Goal: Check status: Check status

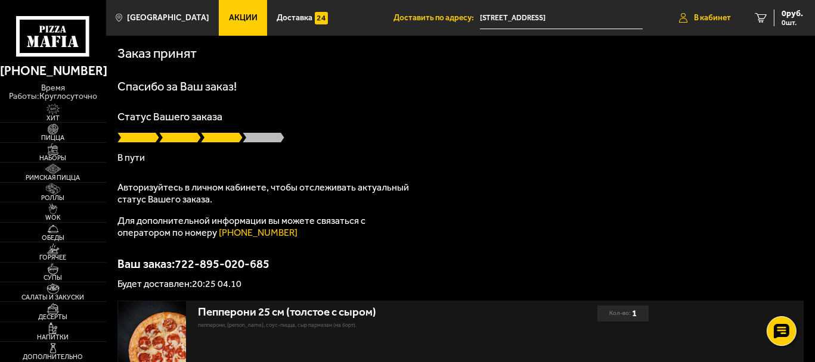
click at [694, 15] on span "В кабинет" at bounding box center [712, 18] width 37 height 8
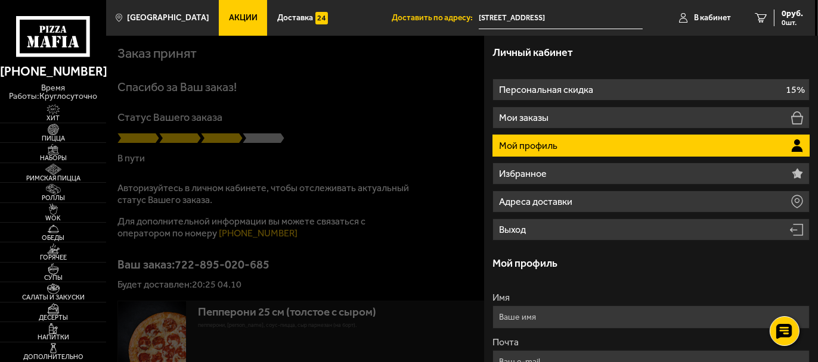
click at [560, 151] on li "Мой профиль" at bounding box center [650, 146] width 317 height 22
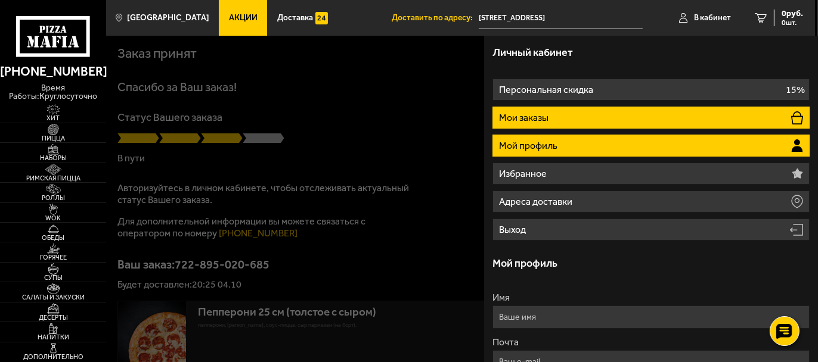
click at [579, 120] on li "Мои заказы" at bounding box center [650, 118] width 317 height 22
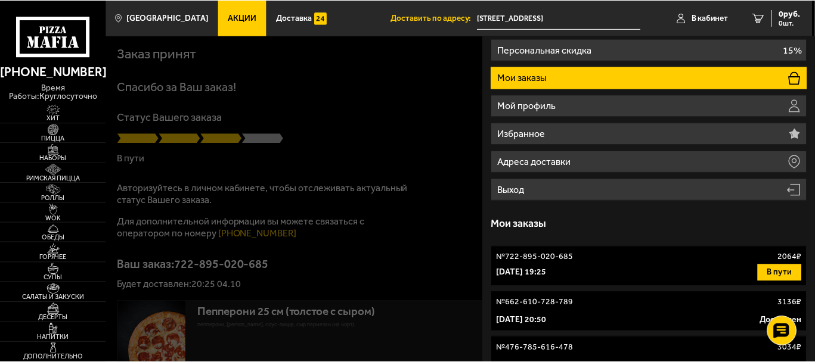
scroll to position [60, 0]
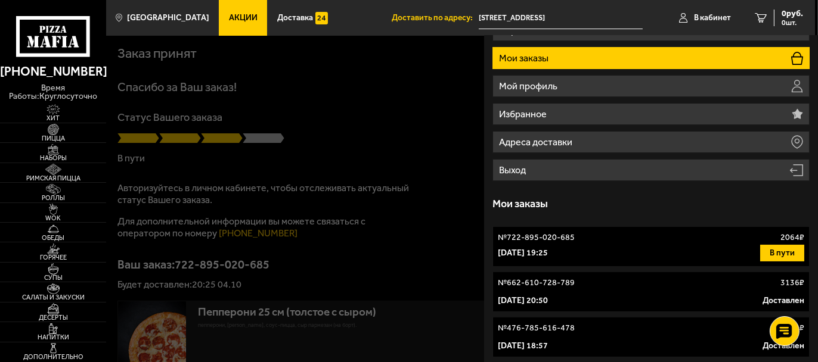
click at [519, 244] on link "№ 722-895-020-685 2064 ₽ [DATE] 19:25 В пути" at bounding box center [650, 247] width 317 height 41
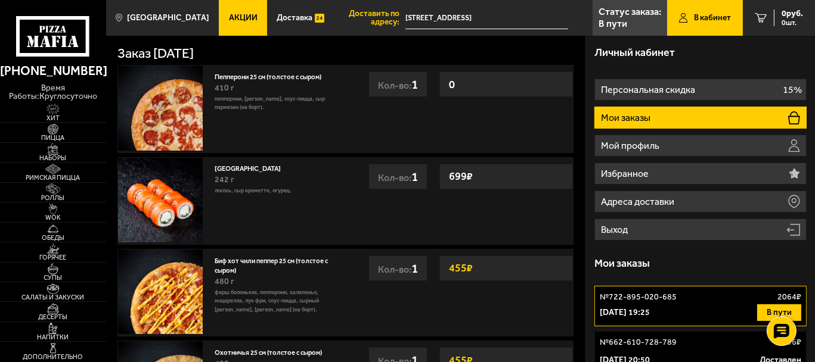
click at [792, 310] on button "В пути" at bounding box center [779, 313] width 44 height 17
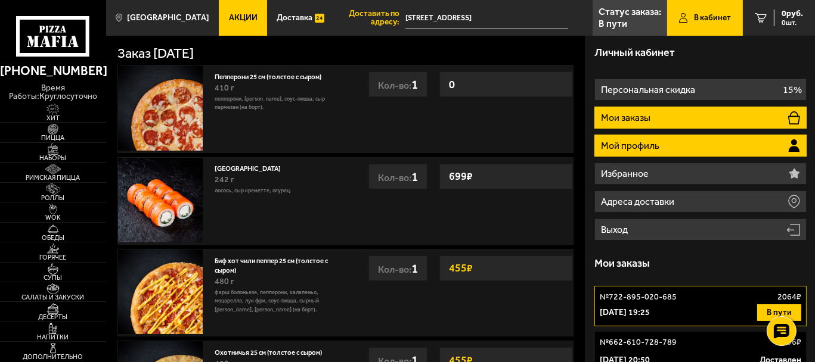
click at [656, 144] on p "Мой профиль" at bounding box center [631, 146] width 61 height 10
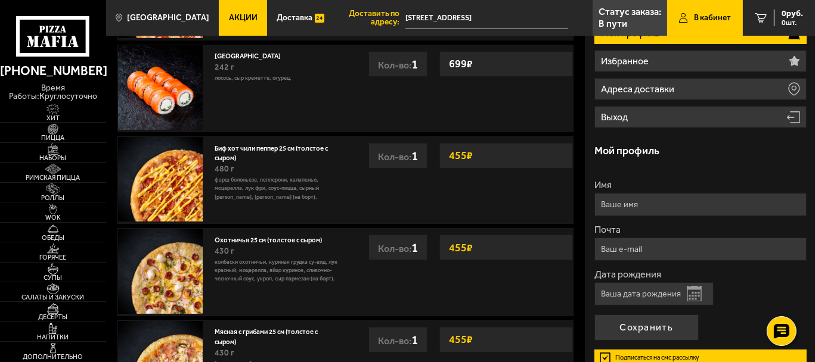
scroll to position [119, 0]
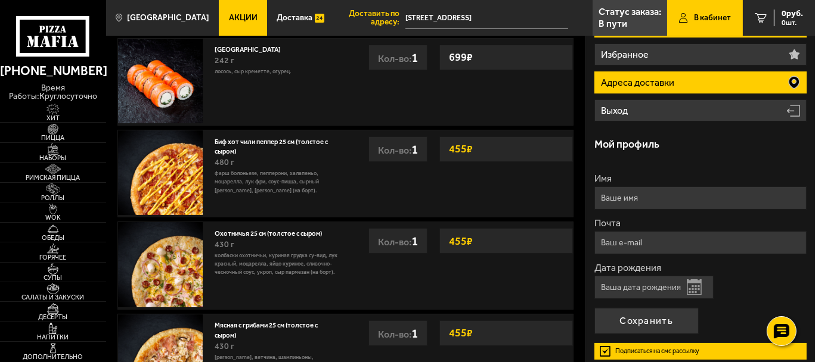
click at [625, 90] on li "Адреса доставки" at bounding box center [700, 83] width 212 height 22
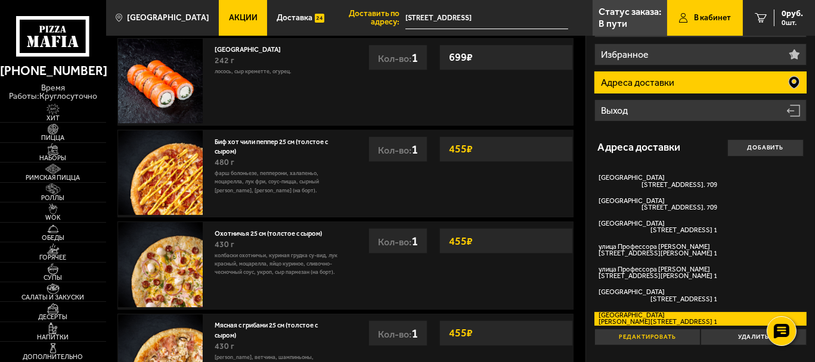
click at [654, 341] on button "Редактировать" at bounding box center [647, 337] width 106 height 17
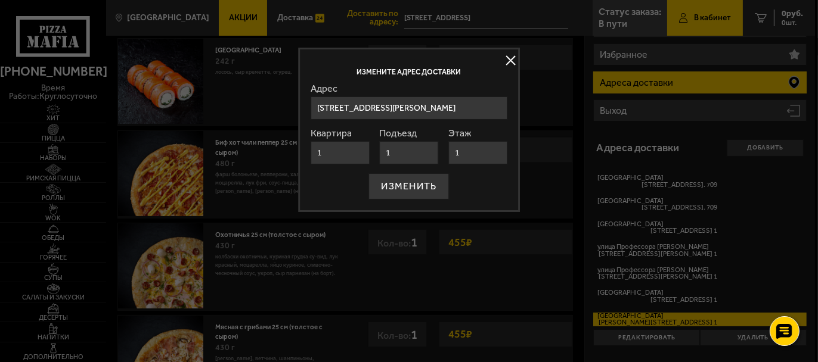
click at [502, 61] on button at bounding box center [511, 61] width 18 height 18
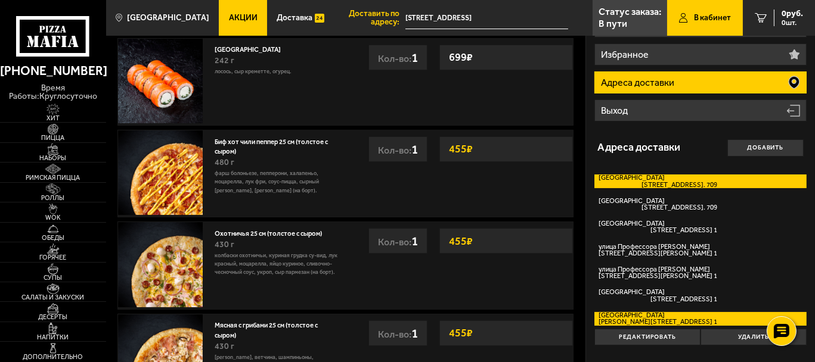
click at [672, 187] on span "[STREET_ADDRESS]. 709" at bounding box center [657, 185] width 119 height 7
click at [0, 0] on input "[GEOGRAPHIC_DATA][STREET_ADDRESS] 709" at bounding box center [0, 0] width 0 height 0
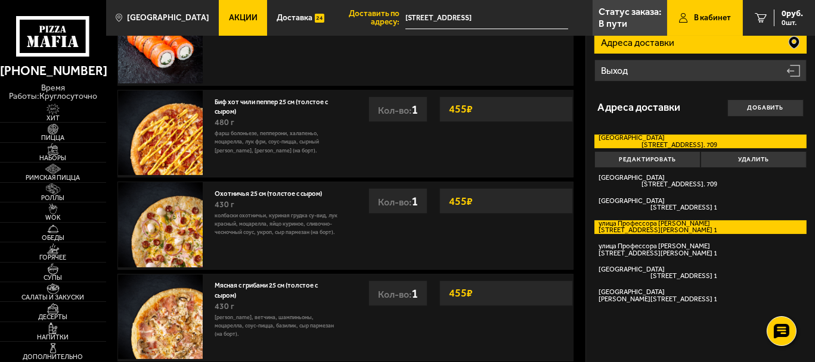
scroll to position [179, 0]
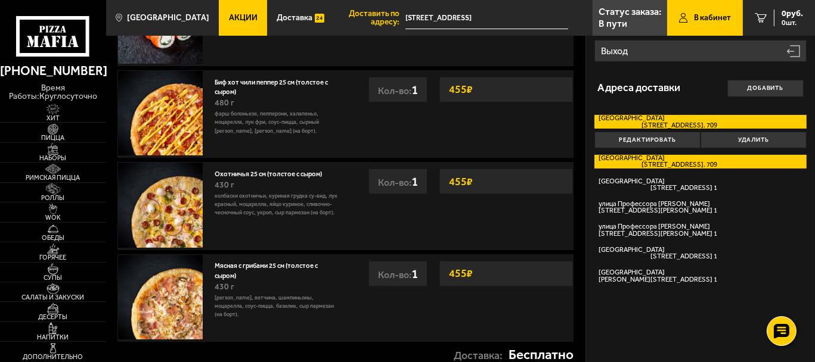
click at [708, 162] on span "[STREET_ADDRESS]. 709" at bounding box center [657, 165] width 119 height 7
click at [0, 0] on input "[GEOGRAPHIC_DATA][STREET_ADDRESS] 709" at bounding box center [0, 0] width 0 height 0
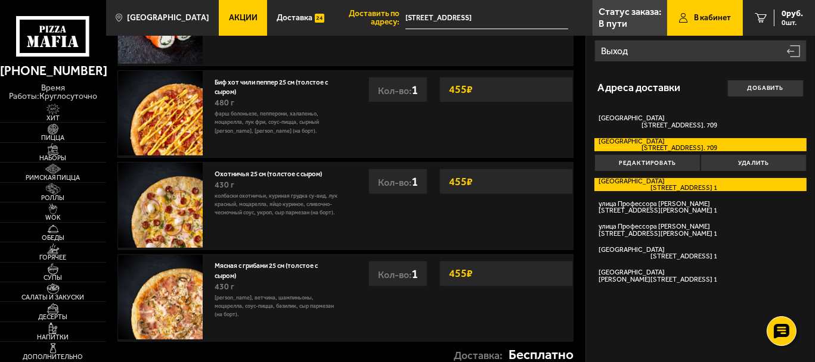
drag, startPoint x: 740, startPoint y: 165, endPoint x: 715, endPoint y: 184, distance: 32.3
click at [715, 184] on form "[GEOGRAPHIC_DATA][STREET_ADDRESS] [GEOGRAPHIC_DATA][STREET_ADDRESS]. 709 Редакт…" at bounding box center [700, 198] width 212 height 178
click at [715, 184] on label "[STREET_ADDRESS] 1" at bounding box center [700, 185] width 212 height 14
click at [0, 0] on input "[STREET_ADDRESS] 1" at bounding box center [0, 0] width 0 height 0
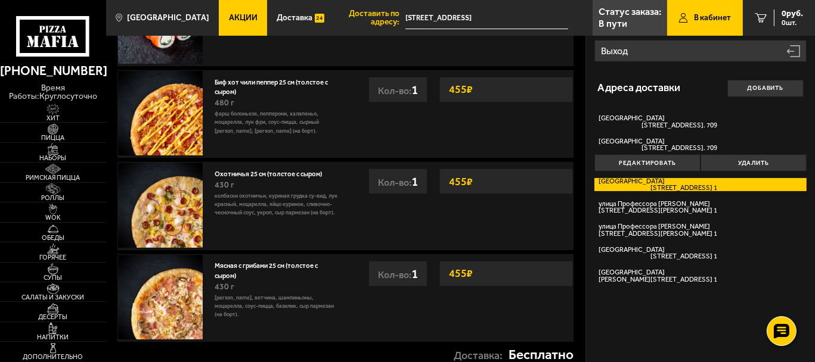
type input "[STREET_ADDRESS]"
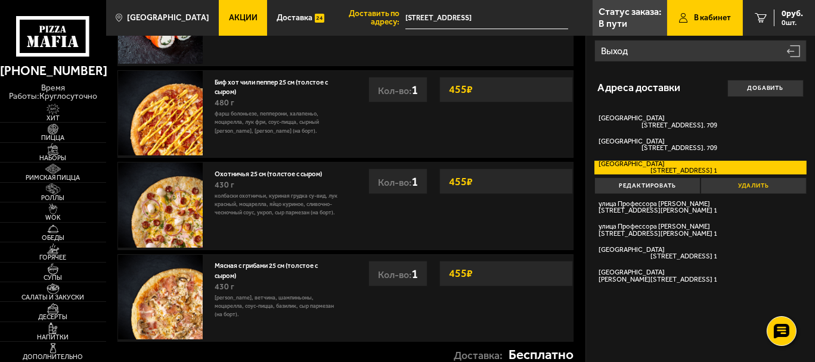
click at [740, 184] on button "Удалить" at bounding box center [753, 186] width 106 height 17
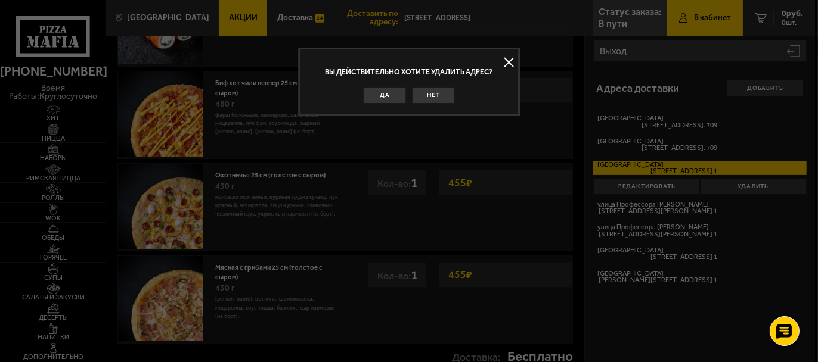
drag, startPoint x: 351, startPoint y: 86, endPoint x: 364, endPoint y: 91, distance: 14.0
click at [355, 87] on div "Да Нет" at bounding box center [409, 94] width 197 height 20
click at [386, 100] on button "Да" at bounding box center [385, 95] width 42 height 17
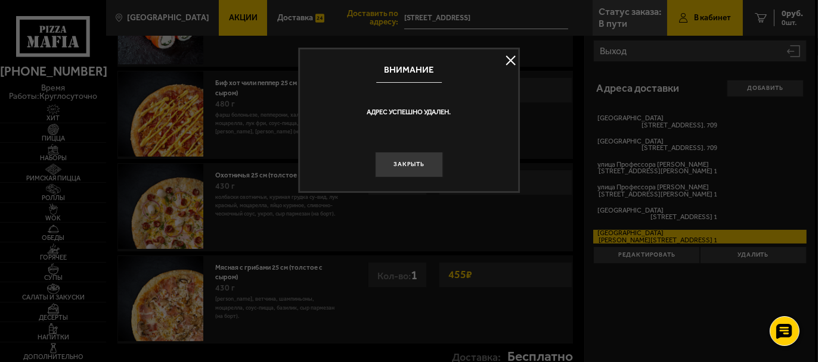
click at [684, 207] on div at bounding box center [409, 181] width 818 height 362
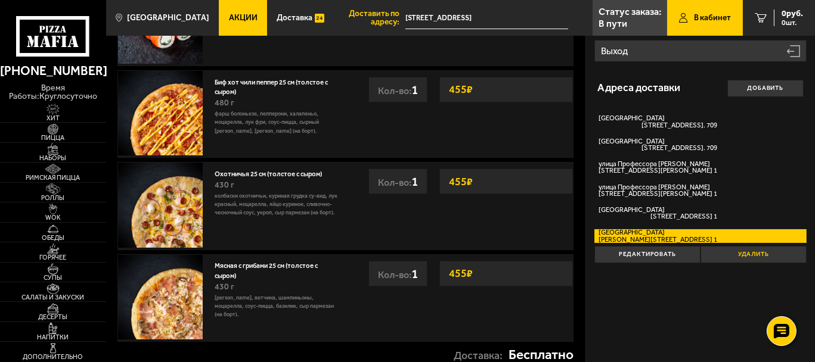
click at [756, 254] on button "Удалить" at bounding box center [753, 254] width 106 height 17
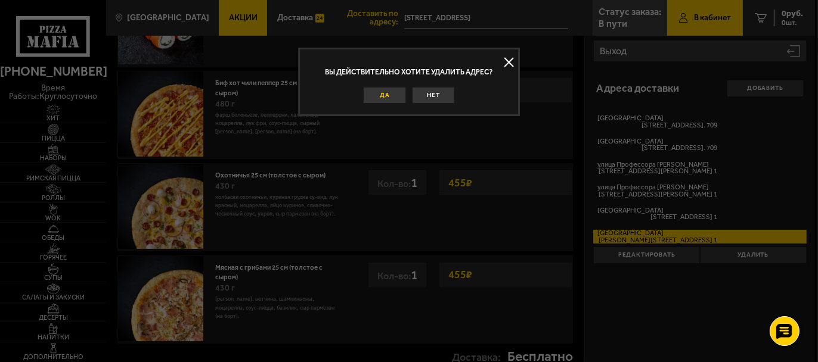
click at [379, 91] on button "Да" at bounding box center [385, 95] width 42 height 17
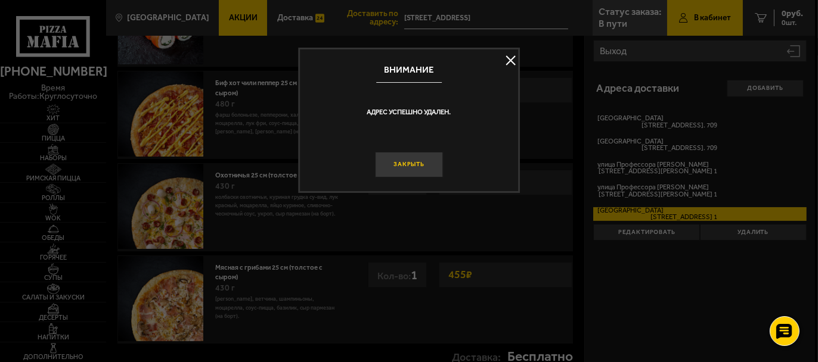
click at [417, 165] on button "Закрыть" at bounding box center [409, 165] width 68 height 26
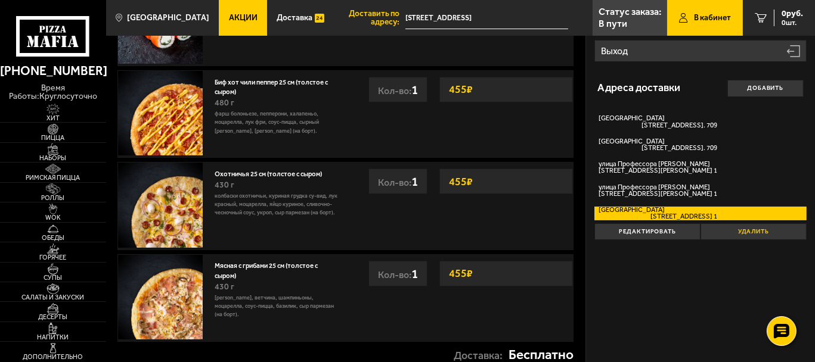
click at [790, 238] on button "Удалить" at bounding box center [753, 232] width 106 height 17
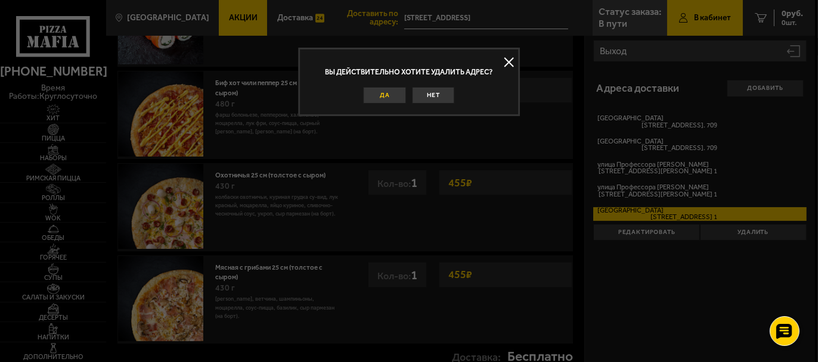
click at [367, 92] on button "Да" at bounding box center [385, 95] width 42 height 17
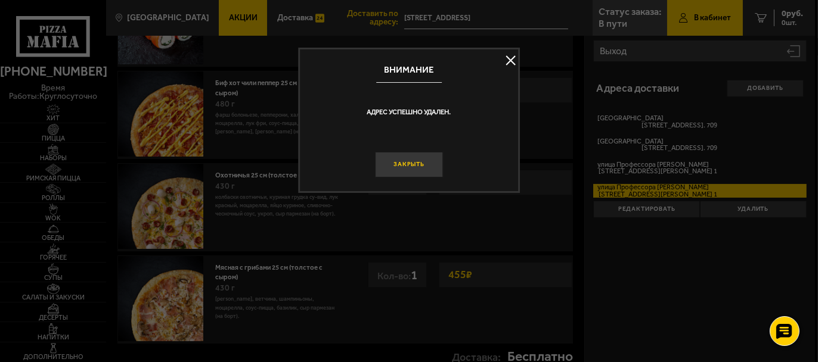
click at [396, 163] on button "Закрыть" at bounding box center [409, 165] width 68 height 26
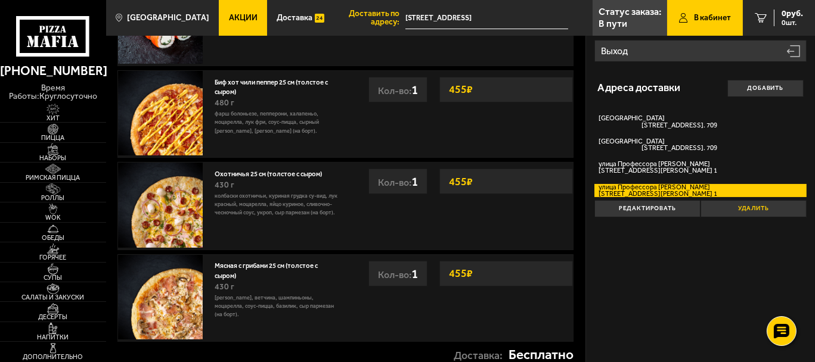
click at [728, 207] on button "Удалить" at bounding box center [753, 208] width 106 height 17
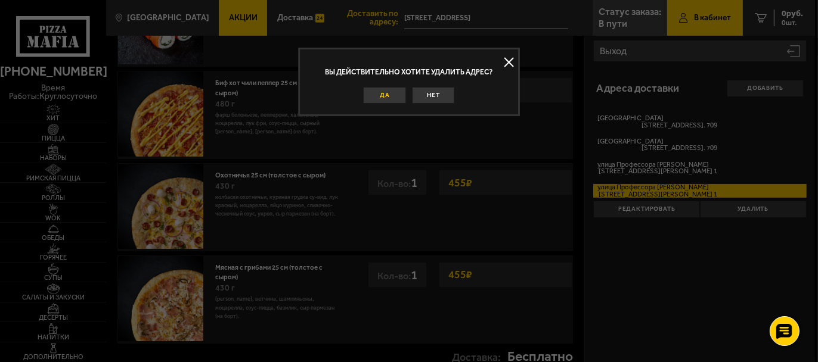
click at [402, 105] on div "Вы действительно хотите удалить адрес? Да Нет" at bounding box center [409, 82] width 222 height 69
click at [399, 102] on button "Да" at bounding box center [385, 95] width 42 height 17
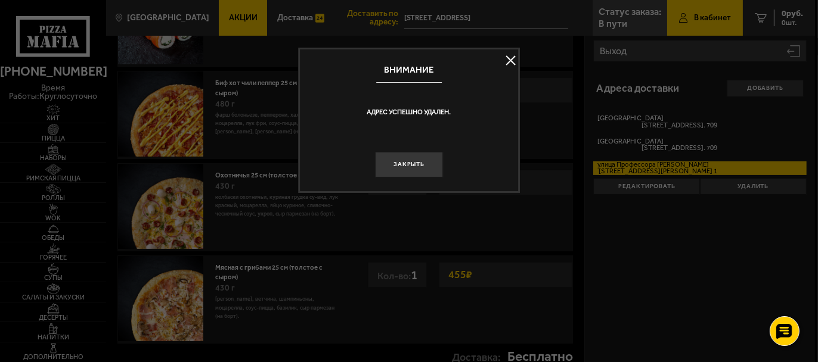
click at [433, 159] on button "Закрыть" at bounding box center [409, 165] width 68 height 26
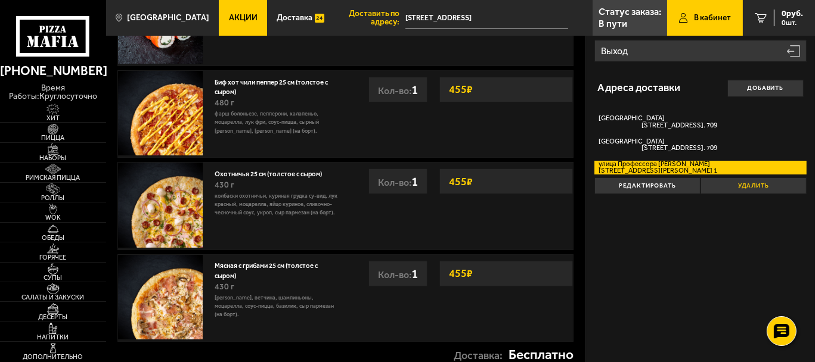
click at [746, 193] on button "Удалить" at bounding box center [753, 186] width 106 height 17
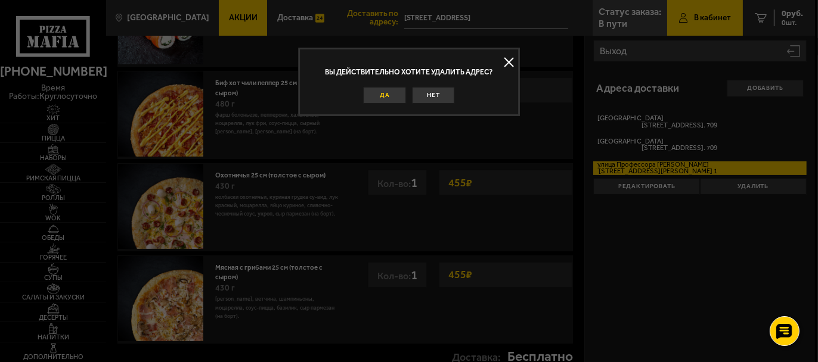
drag, startPoint x: 359, startPoint y: 92, endPoint x: 385, endPoint y: 99, distance: 27.2
click at [361, 92] on div "Да Нет" at bounding box center [409, 94] width 197 height 20
click at [385, 99] on button "Да" at bounding box center [385, 95] width 42 height 17
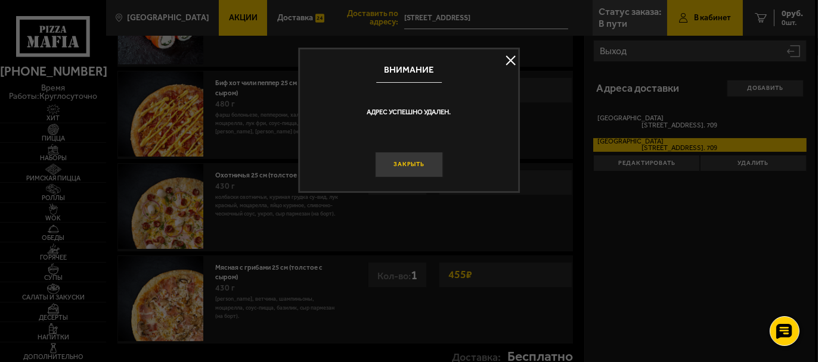
click at [412, 159] on button "Закрыть" at bounding box center [409, 165] width 68 height 26
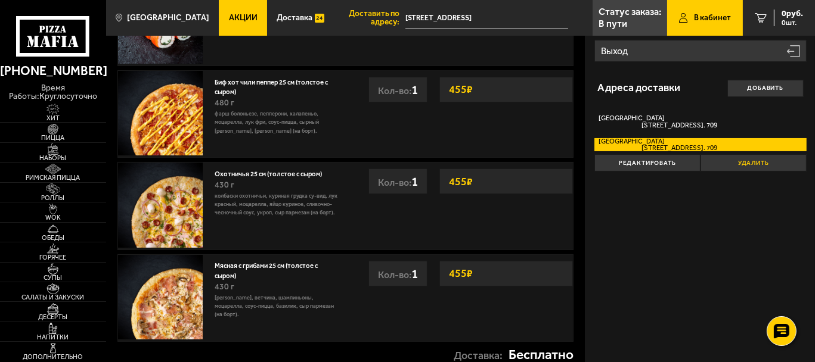
click at [736, 162] on button "Удалить" at bounding box center [753, 162] width 106 height 17
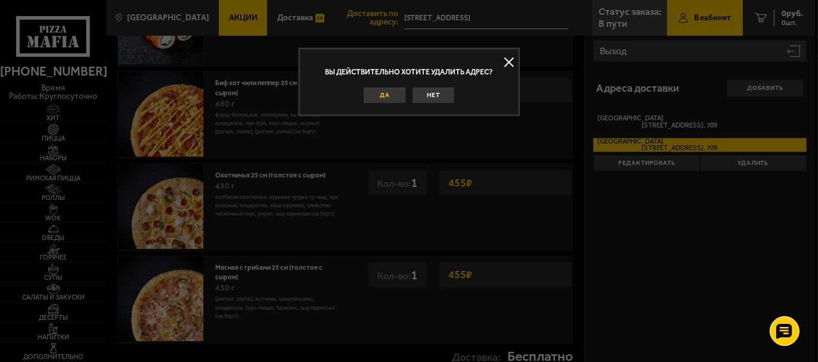
click at [385, 97] on button "Да" at bounding box center [385, 95] width 42 height 17
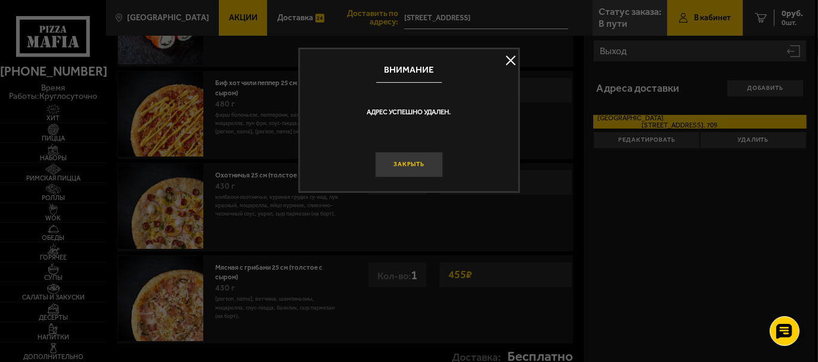
click at [420, 165] on button "Закрыть" at bounding box center [409, 165] width 68 height 26
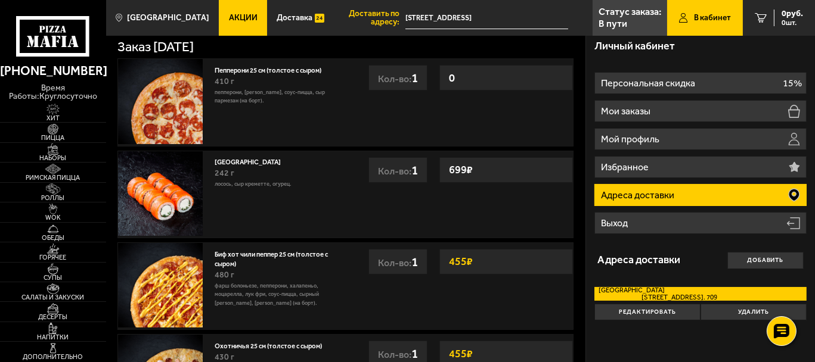
scroll to position [0, 0]
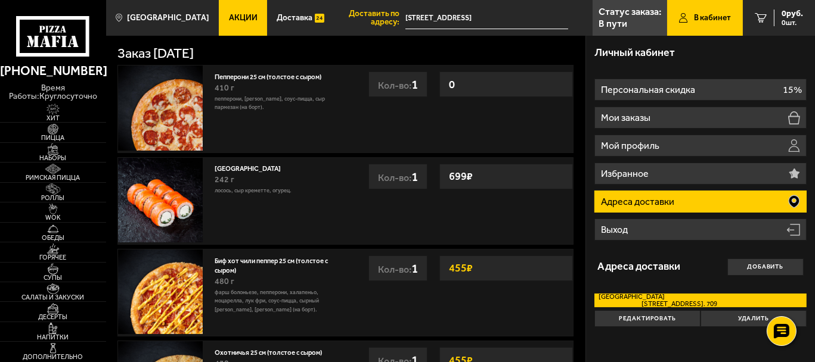
click at [691, 14] on link "В кабинет" at bounding box center [705, 18] width 76 height 36
click at [639, 15] on p "Статус заказа:" at bounding box center [629, 12] width 63 height 10
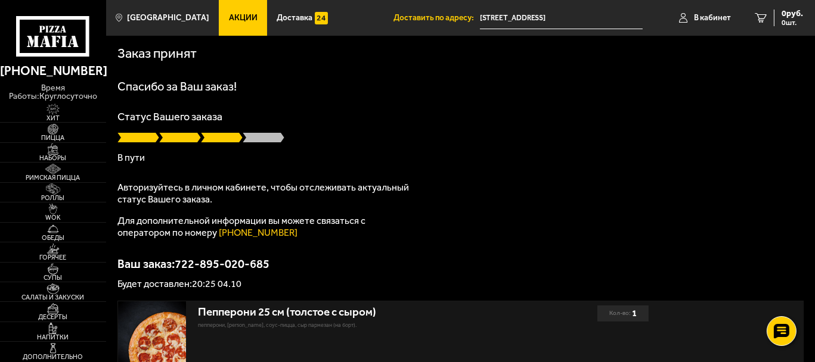
click at [534, 21] on input "[STREET_ADDRESS]" at bounding box center [561, 18] width 163 height 22
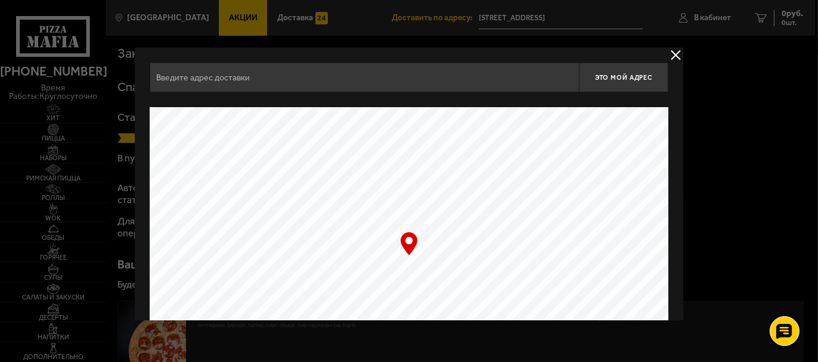
type input "[STREET_ADDRESS]"
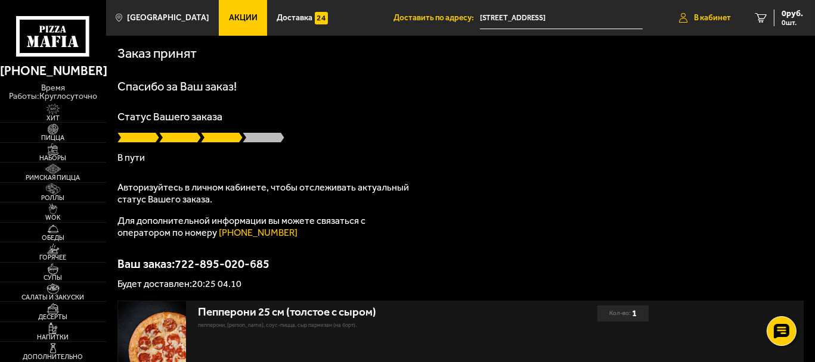
click at [714, 15] on span "В кабинет" at bounding box center [712, 18] width 37 height 8
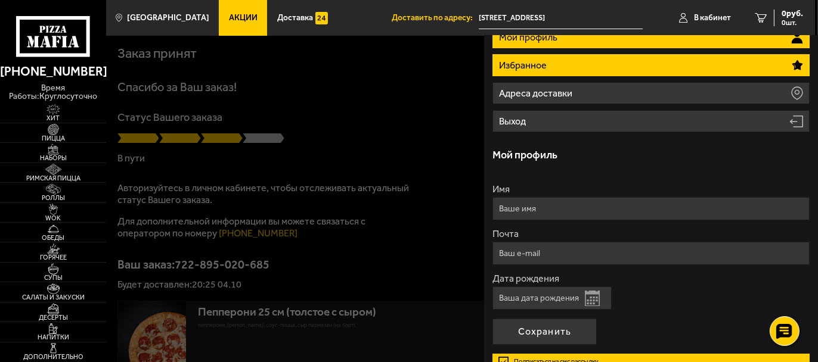
scroll to position [18, 0]
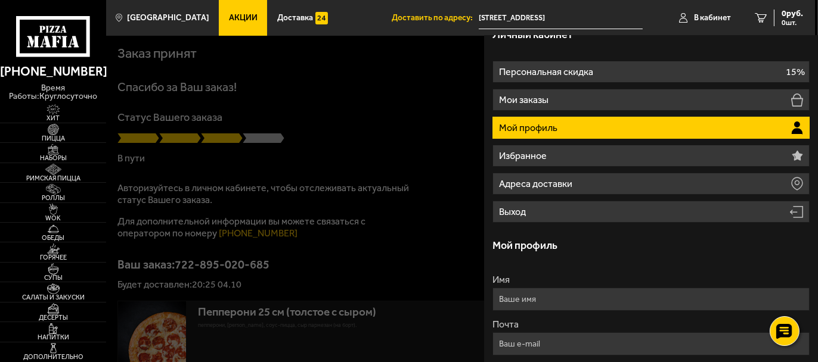
click at [541, 135] on li "Мой профиль" at bounding box center [650, 128] width 317 height 22
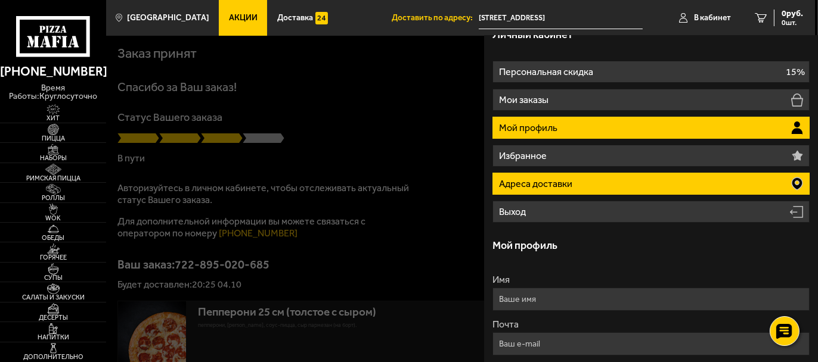
click at [534, 179] on p "Адреса доставки" at bounding box center [537, 184] width 76 height 10
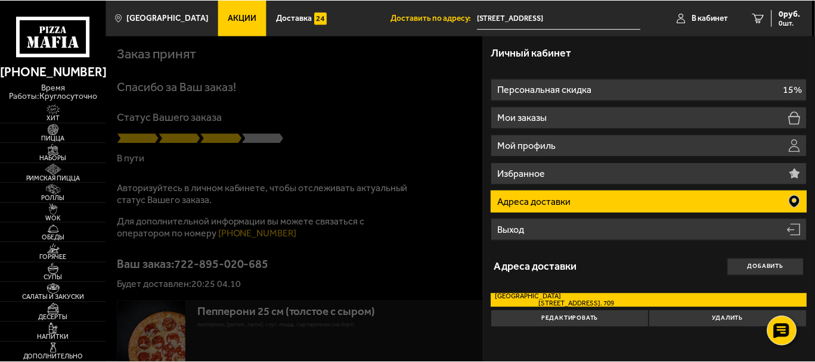
scroll to position [0, 0]
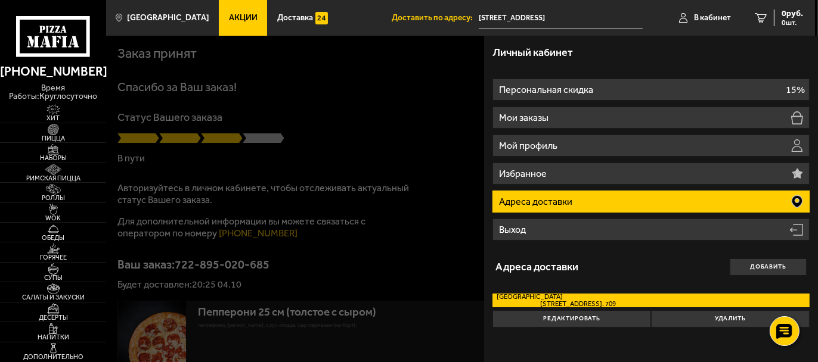
click at [567, 301] on span "[STREET_ADDRESS]. 709" at bounding box center [556, 304] width 119 height 7
click at [0, 0] on input "[GEOGRAPHIC_DATA][STREET_ADDRESS] 709" at bounding box center [0, 0] width 0 height 0
drag, startPoint x: 387, startPoint y: 207, endPoint x: 411, endPoint y: 151, distance: 60.7
click at [387, 207] on div at bounding box center [515, 217] width 818 height 362
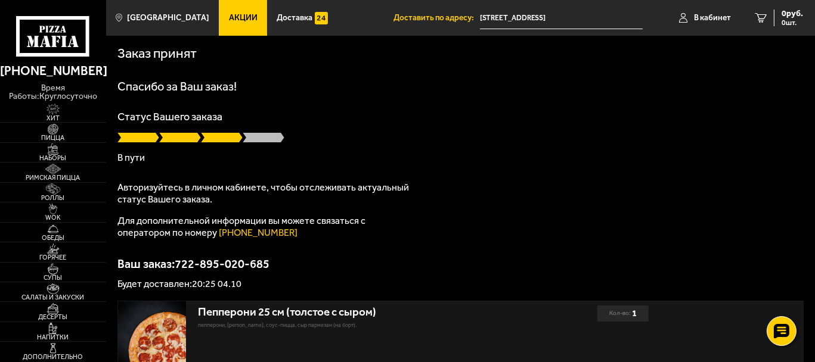
click at [525, 9] on input "[STREET_ADDRESS]" at bounding box center [561, 18] width 163 height 22
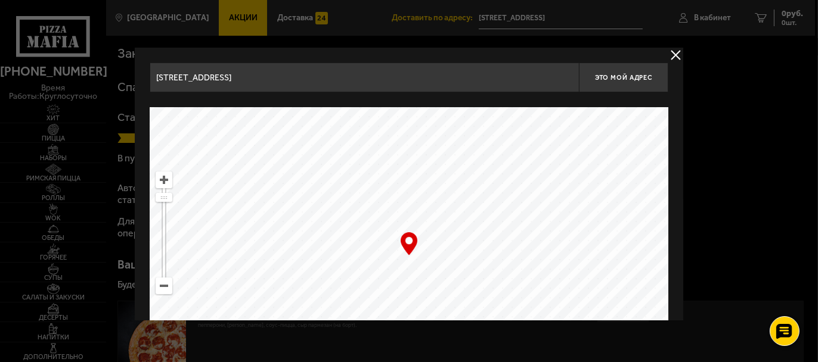
drag, startPoint x: 356, startPoint y: 85, endPoint x: 102, endPoint y: 77, distance: 254.6
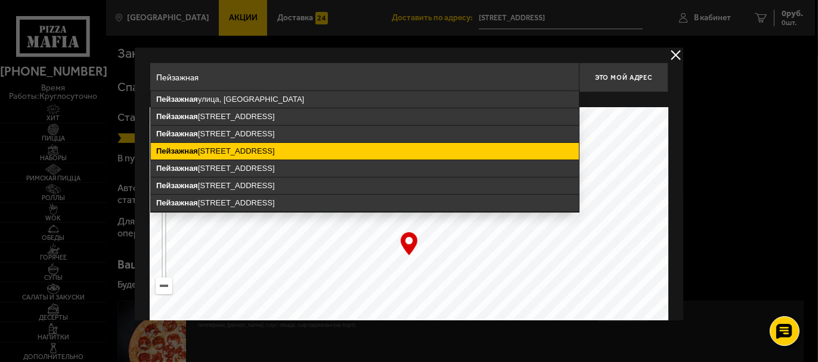
click at [253, 146] on ymaps "[STREET_ADDRESS]" at bounding box center [365, 151] width 428 height 17
type input "[STREET_ADDRESS]"
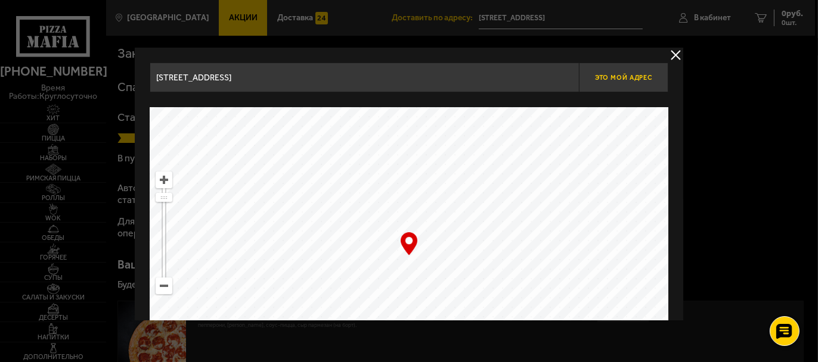
click at [609, 70] on button "Это мой адрес" at bounding box center [623, 78] width 89 height 30
type input "[STREET_ADDRESS]"
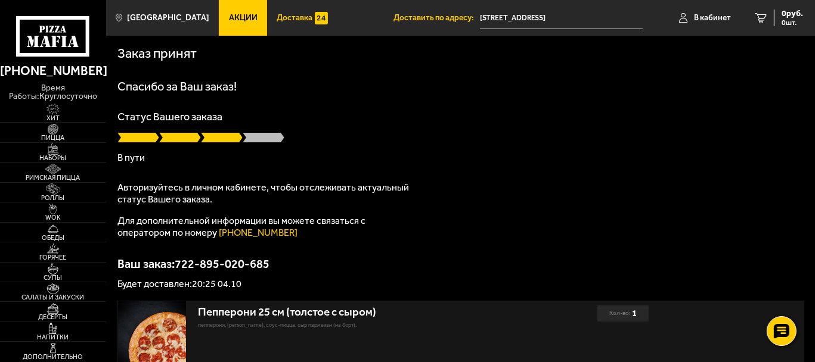
click at [267, 23] on link "Доставка" at bounding box center [302, 18] width 70 height 36
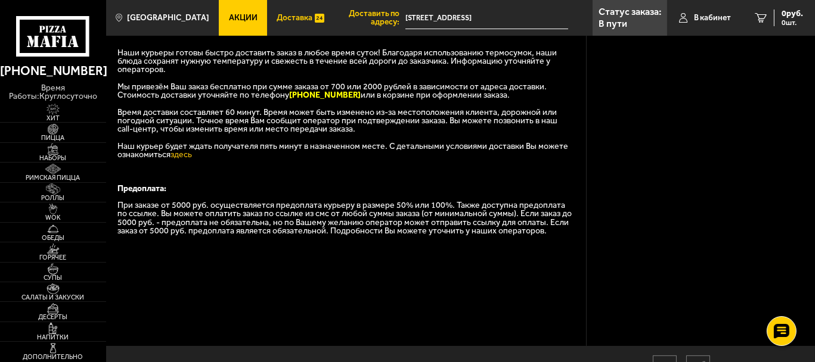
scroll to position [238, 0]
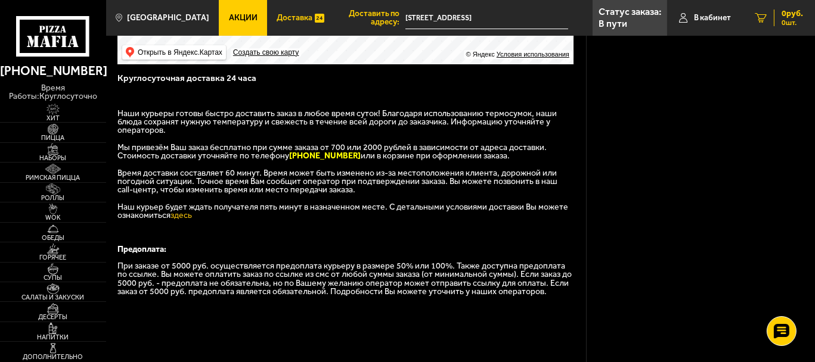
click at [791, 14] on span "0 руб." at bounding box center [791, 14] width 21 height 8
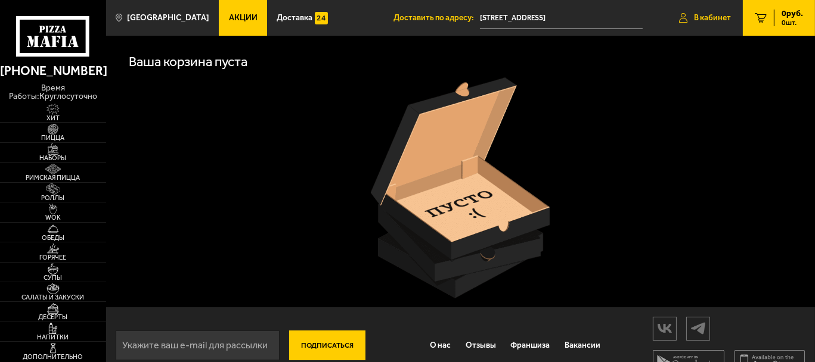
click at [710, 11] on link "В кабинет" at bounding box center [705, 18] width 76 height 36
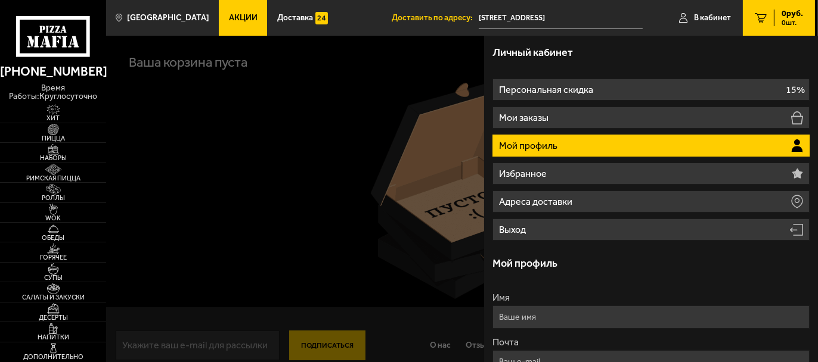
click at [524, 138] on li "Мой профиль" at bounding box center [650, 146] width 317 height 22
click at [277, 18] on span "Доставка" at bounding box center [295, 18] width 36 height 8
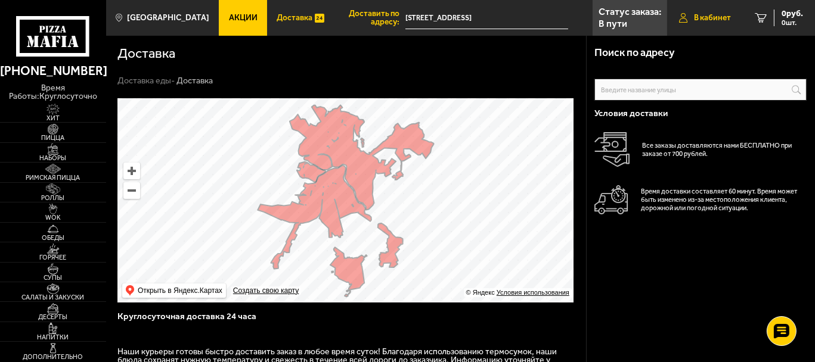
click at [719, 26] on link "В кабинет" at bounding box center [705, 18] width 76 height 36
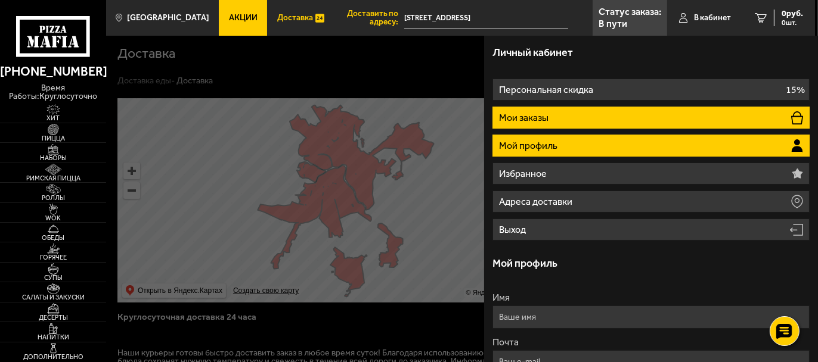
click at [533, 109] on li "Мои заказы" at bounding box center [650, 118] width 317 height 22
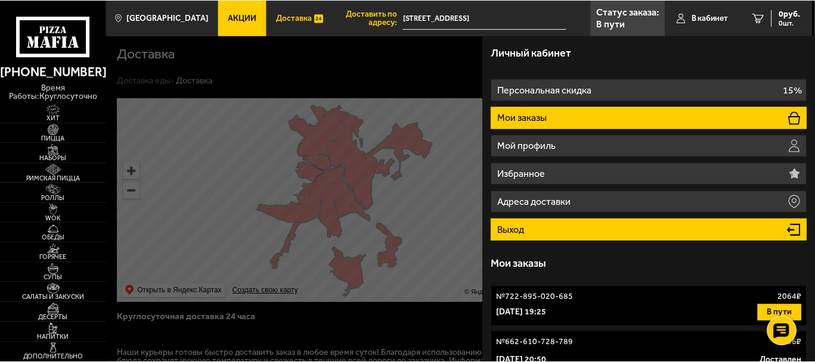
scroll to position [119, 0]
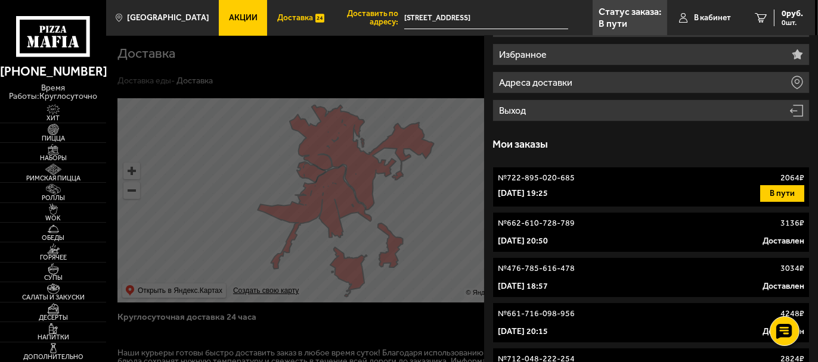
click at [544, 205] on link "№ 722-895-020-685 2064 ₽ [DATE] 19:25 В пути" at bounding box center [650, 187] width 317 height 41
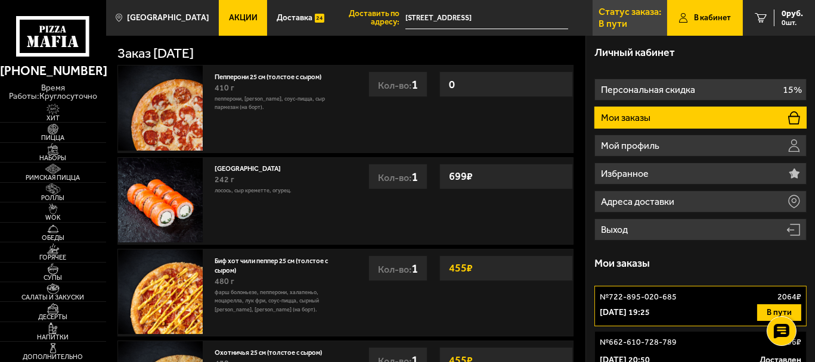
click at [601, 10] on p "Статус заказа:" at bounding box center [629, 12] width 63 height 10
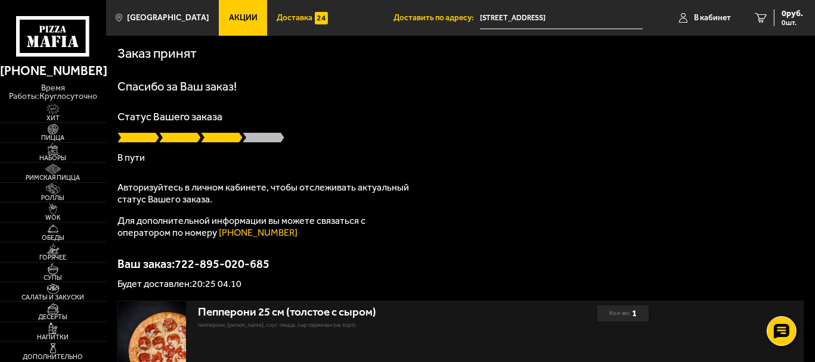
click at [292, 27] on link "Доставка" at bounding box center [302, 18] width 70 height 36
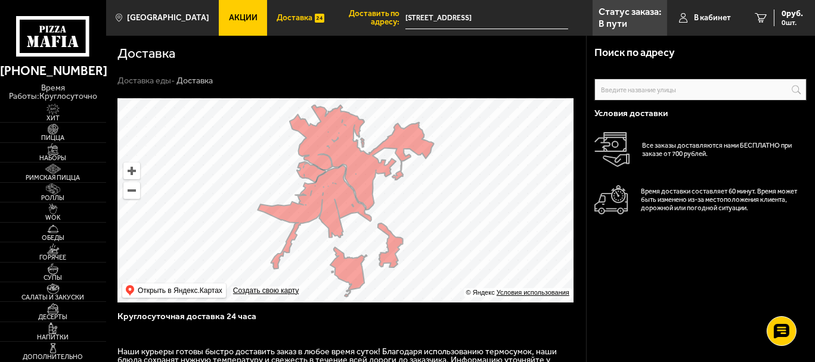
click at [649, 104] on div "Условия доставки Все заказы доставляются нами БЕСПЛАТНО при заказе от 700 рубле…" at bounding box center [700, 171] width 212 height 140
click at [645, 93] on input "text" at bounding box center [700, 90] width 212 height 22
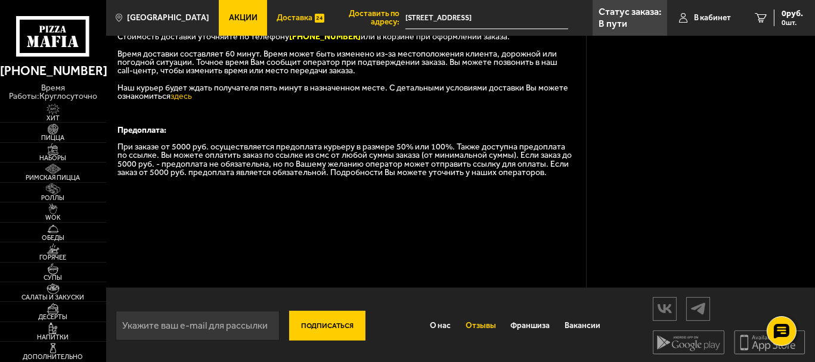
scroll to position [359, 0]
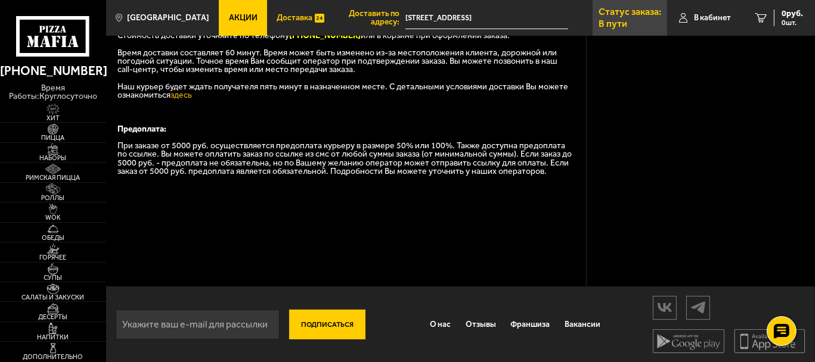
click at [639, 21] on link "Статус заказа: В пути" at bounding box center [630, 18] width 75 height 36
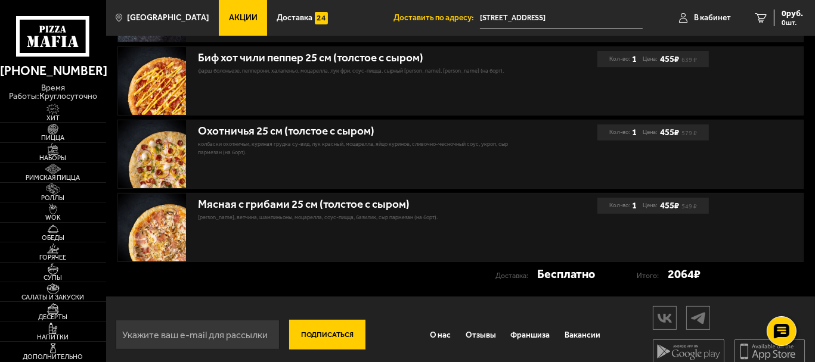
scroll to position [411, 0]
